Goal: Task Accomplishment & Management: Use online tool/utility

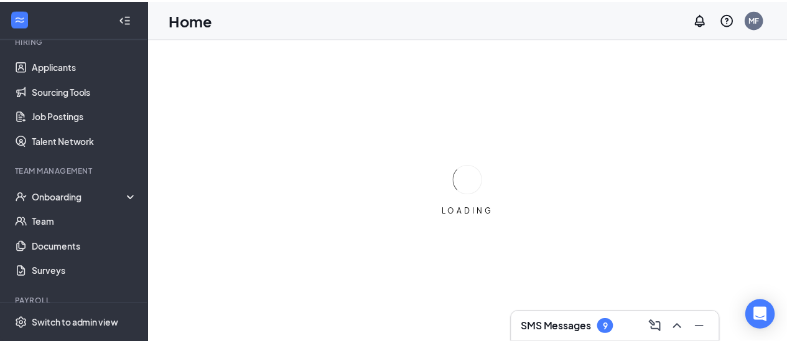
scroll to position [129, 0]
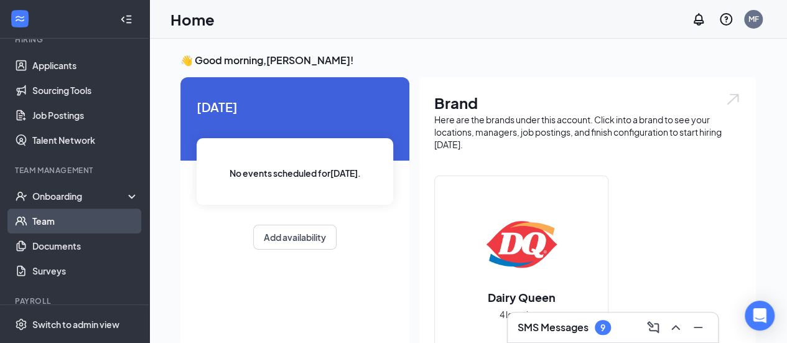
click at [56, 216] on link "Team" at bounding box center [85, 220] width 106 height 25
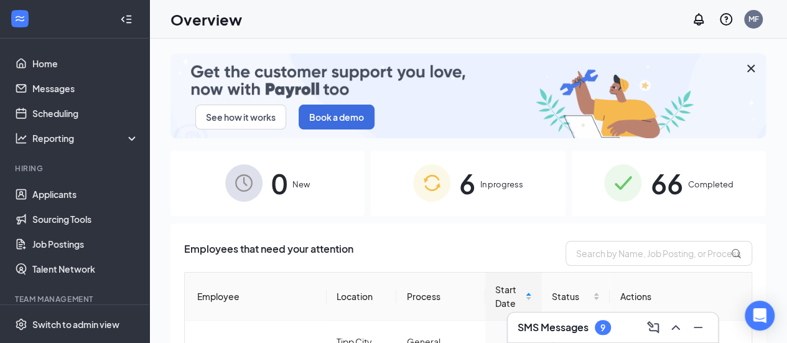
click at [488, 181] on span "In progress" at bounding box center [501, 184] width 43 height 12
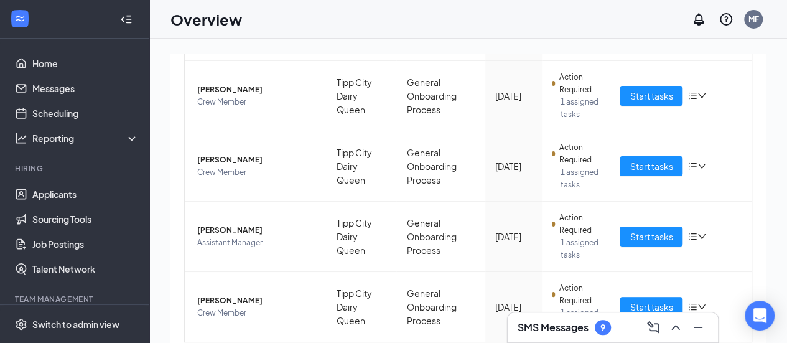
scroll to position [430, 0]
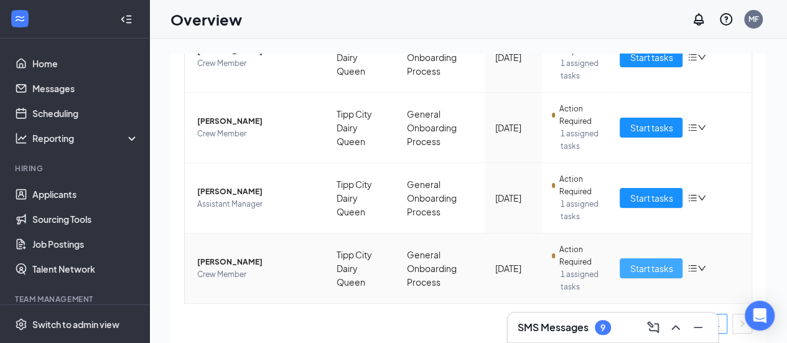
click at [641, 262] on span "Start tasks" at bounding box center [650, 268] width 43 height 14
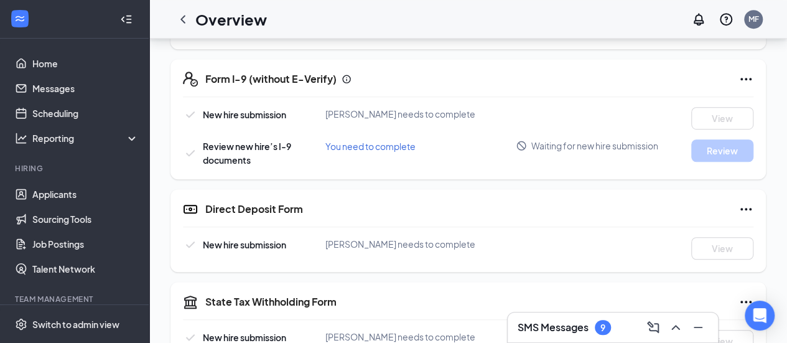
scroll to position [3, 0]
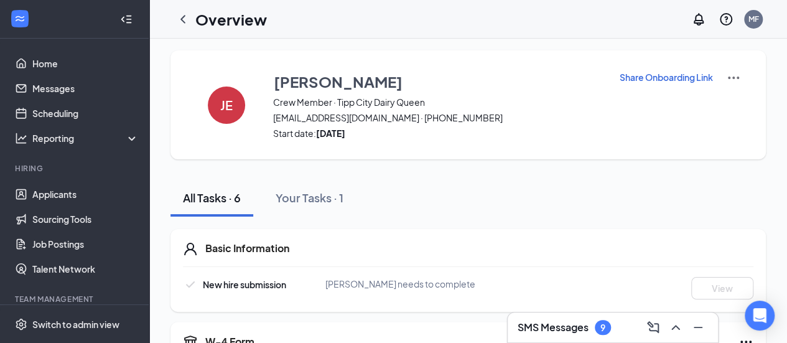
click at [665, 70] on button "Share Onboarding Link" at bounding box center [666, 77] width 95 height 14
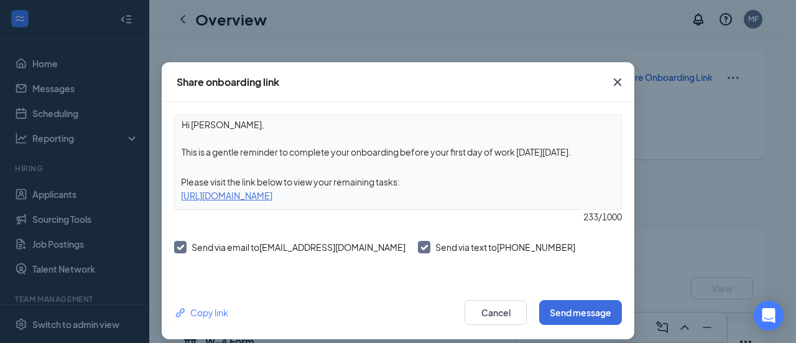
click at [418, 199] on div "[URL][DOMAIN_NAME]" at bounding box center [398, 195] width 447 height 14
click at [553, 313] on button "Send message" at bounding box center [580, 312] width 83 height 25
